Goal: Book appointment/travel/reservation

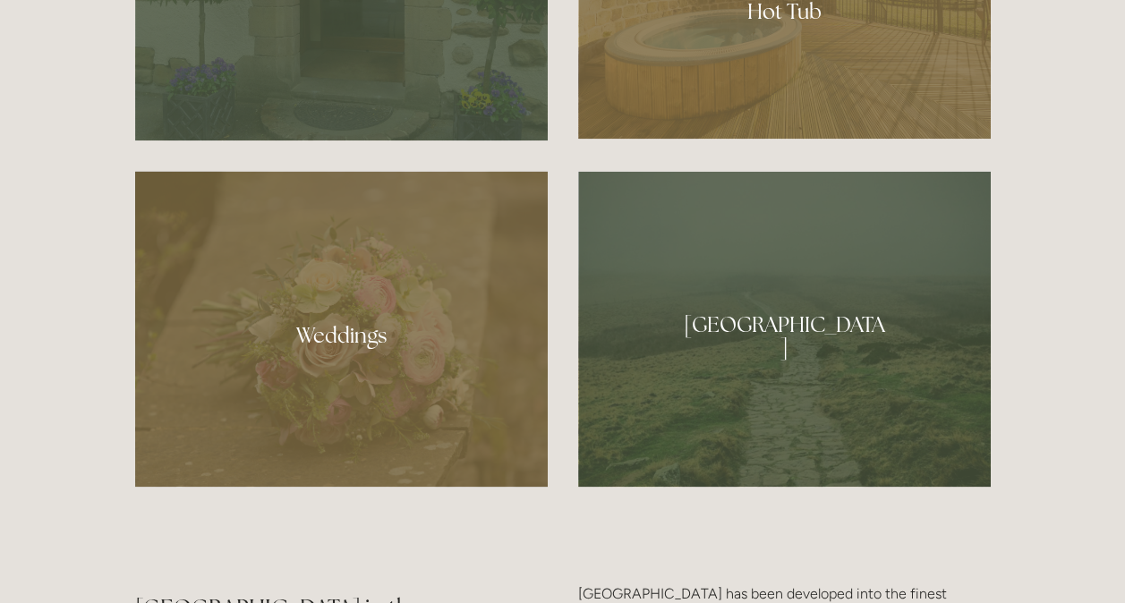
scroll to position [1432, 0]
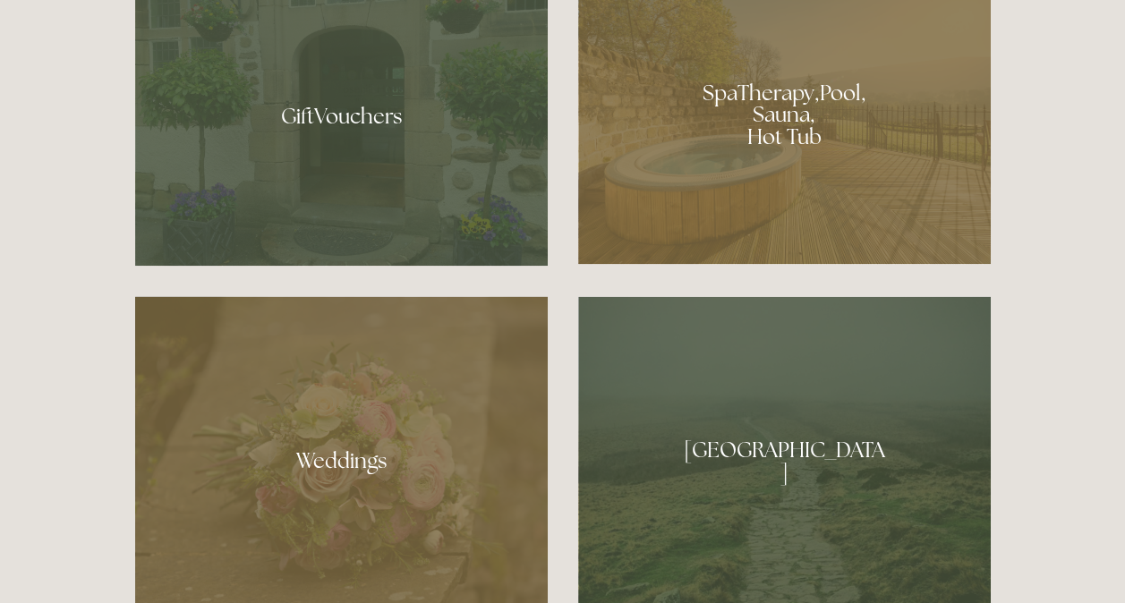
click at [698, 183] on div at bounding box center [784, 108] width 412 height 310
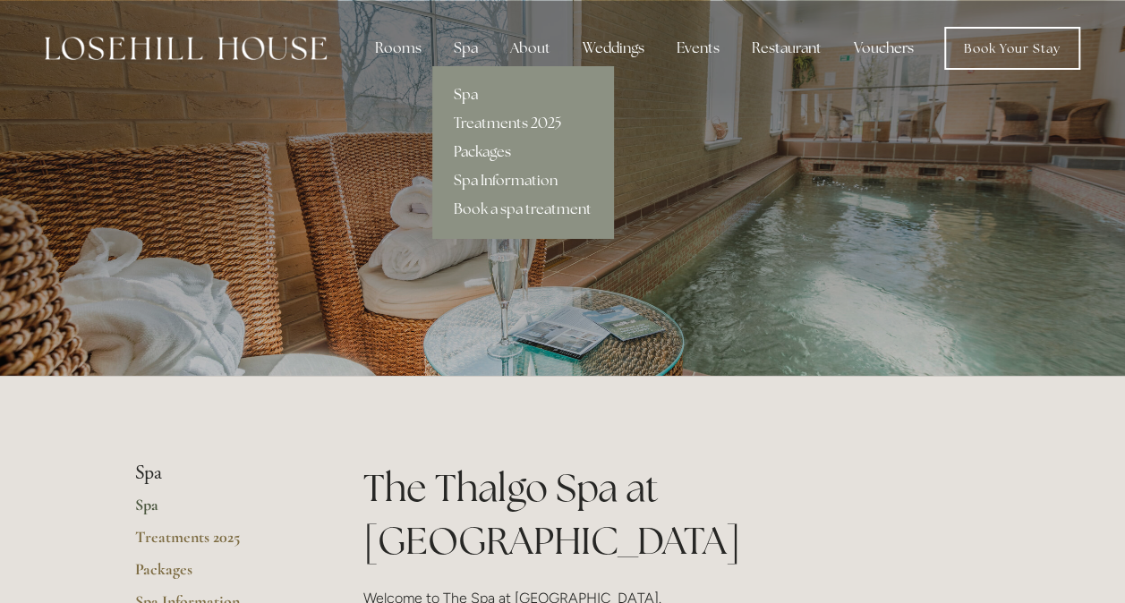
click at [487, 149] on link "Packages" at bounding box center [522, 152] width 181 height 29
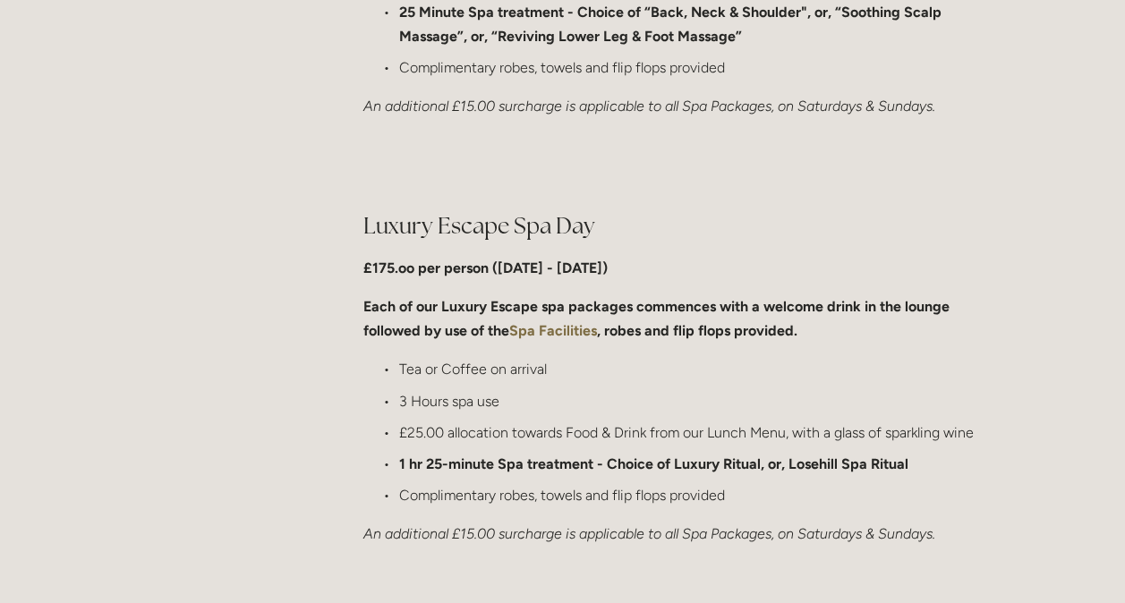
scroll to position [1700, 0]
